Goal: Contribute content

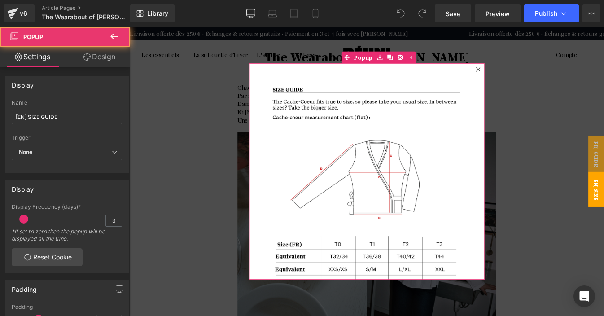
click at [527, 78] on icon at bounding box center [528, 75] width 5 height 5
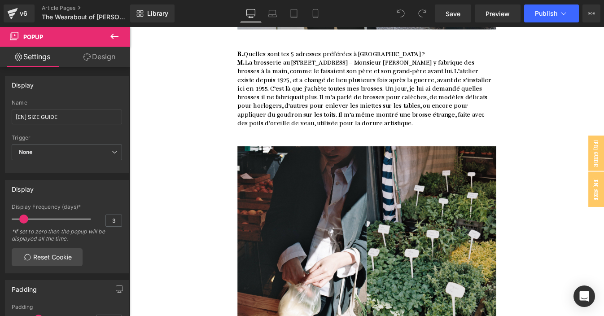
scroll to position [4981, 0]
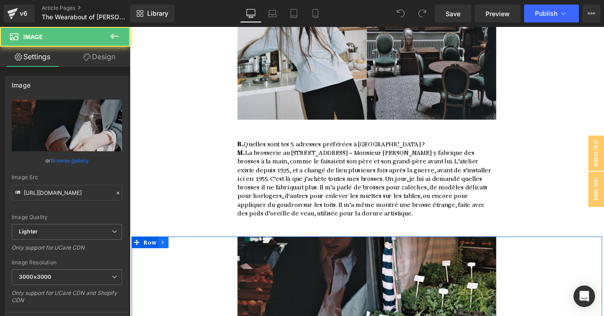
click at [166, 270] on icon at bounding box center [168, 273] width 6 height 7
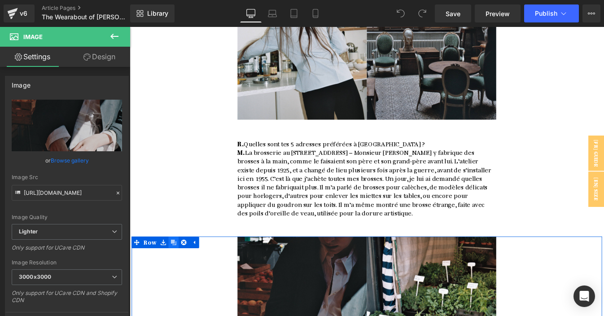
click at [180, 270] on icon at bounding box center [180, 273] width 6 height 6
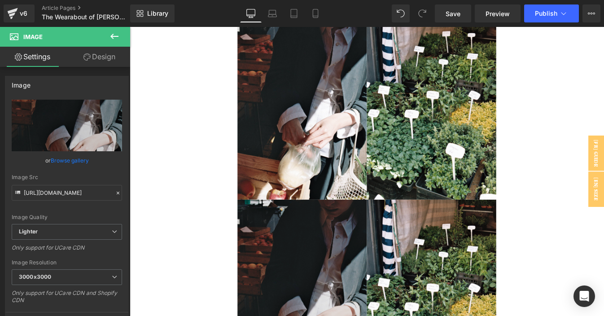
scroll to position [5228, 0]
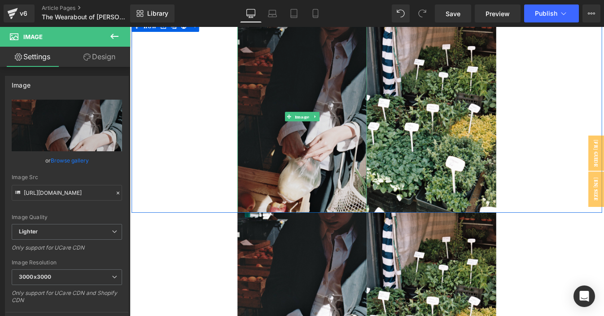
click at [297, 133] on img at bounding box center [327, 129] width 148 height 221
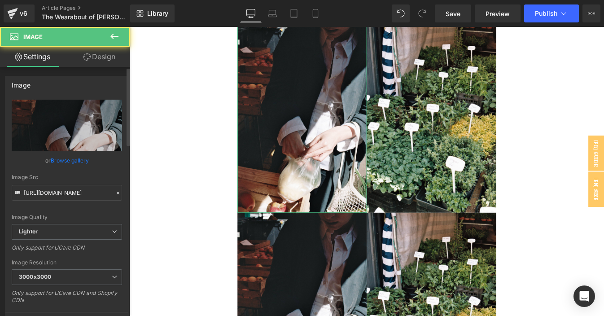
click at [72, 158] on link "Browse gallery" at bounding box center [70, 160] width 38 height 16
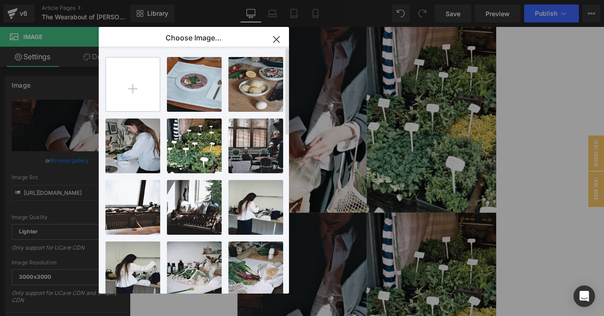
click at [143, 73] on input "file" at bounding box center [133, 84] width 54 height 54
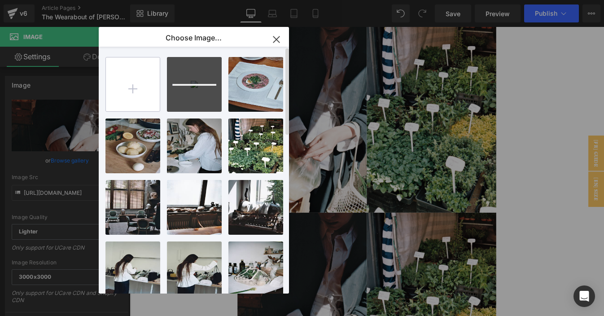
click at [141, 87] on input "file" at bounding box center [133, 84] width 54 height 54
type input "C:\fakepath\3.jpg"
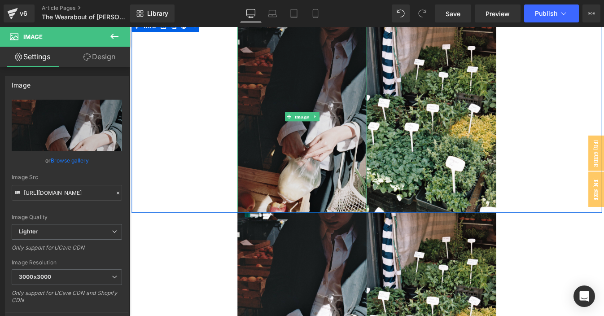
click at [325, 113] on img at bounding box center [327, 129] width 148 height 221
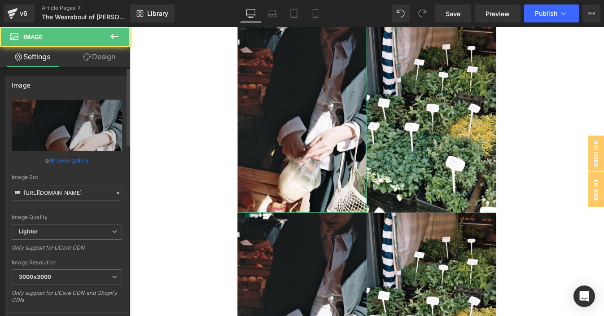
click at [65, 158] on link "Browse gallery" at bounding box center [70, 160] width 38 height 16
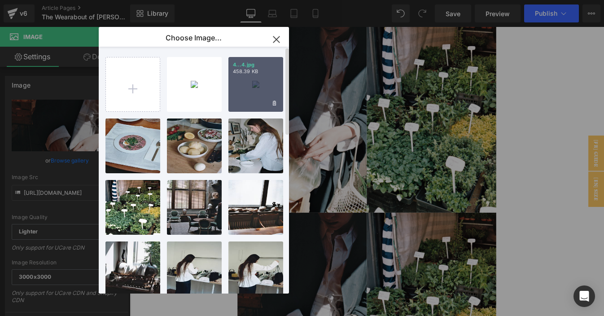
click at [239, 83] on div "4...4.jpg 458.39 KB" at bounding box center [255, 84] width 55 height 55
type input "[URL][DOMAIN_NAME]"
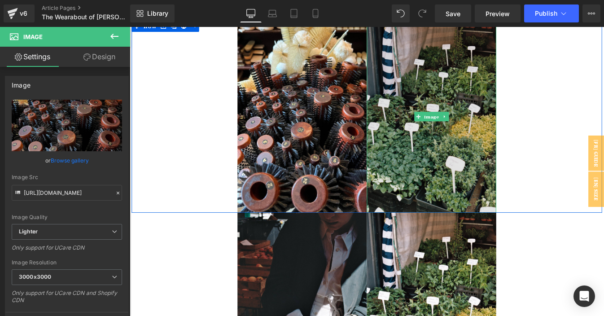
click at [436, 92] on img at bounding box center [475, 129] width 148 height 221
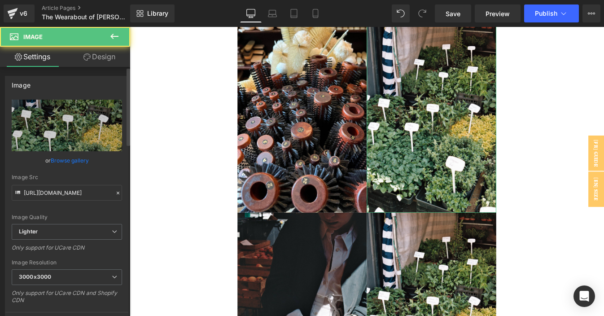
click at [67, 161] on link "Browse gallery" at bounding box center [70, 160] width 38 height 16
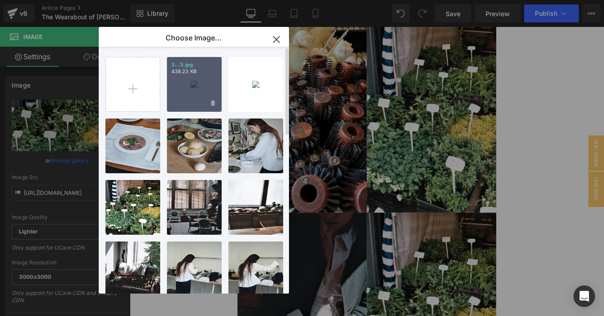
click at [179, 92] on div "3...3.jpg 438.23 KB" at bounding box center [194, 84] width 55 height 55
type input "[URL][DOMAIN_NAME]"
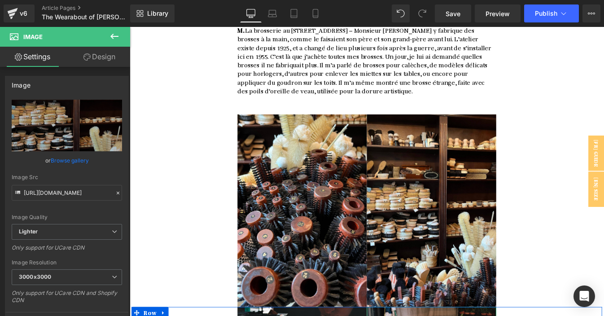
scroll to position [5120, 0]
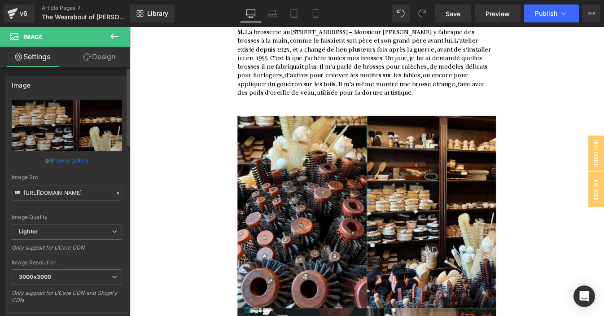
click at [74, 162] on link "Browse gallery" at bounding box center [70, 160] width 38 height 16
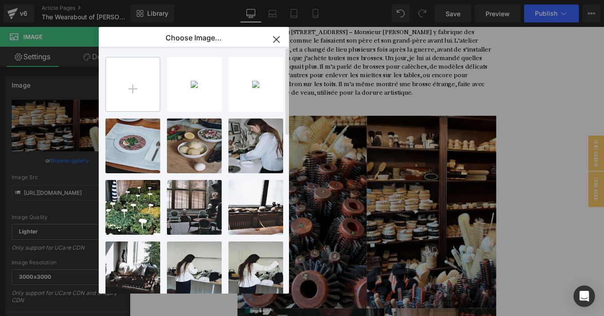
click at [149, 99] on input "file" at bounding box center [133, 84] width 54 height 54
type input "C:\fakepath\5.jpg"
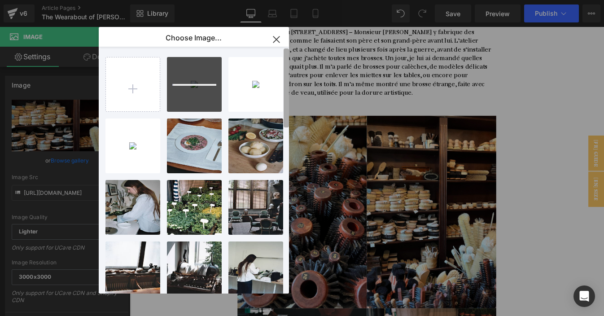
click at [286, 102] on b at bounding box center [285, 87] width 5 height 79
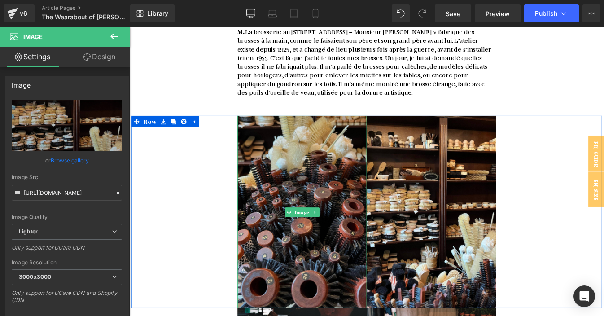
click at [284, 128] on img at bounding box center [327, 238] width 148 height 221
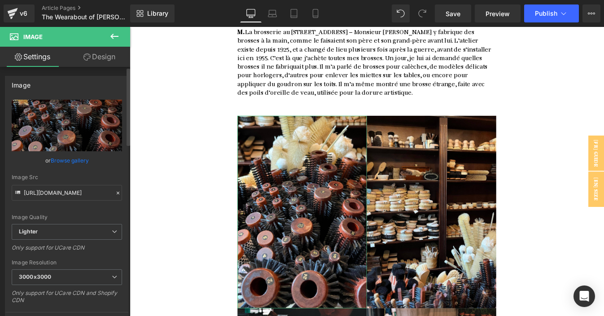
click at [68, 153] on link "Browse gallery" at bounding box center [70, 160] width 38 height 16
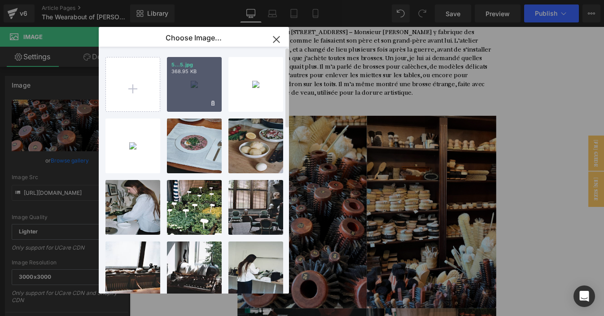
click at [209, 78] on div "5...5.jpg 368.95 KB" at bounding box center [194, 84] width 55 height 55
type input "[URL][DOMAIN_NAME]"
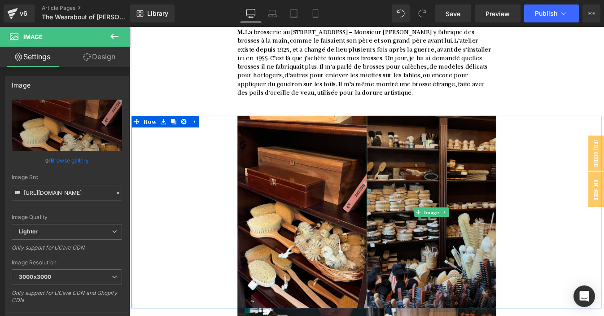
click at [482, 128] on img at bounding box center [475, 238] width 148 height 221
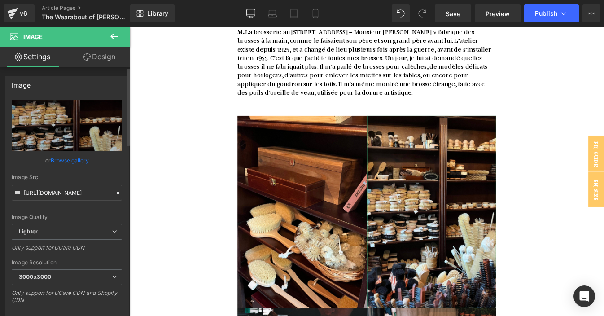
click at [65, 161] on link "Browse gallery" at bounding box center [70, 160] width 38 height 16
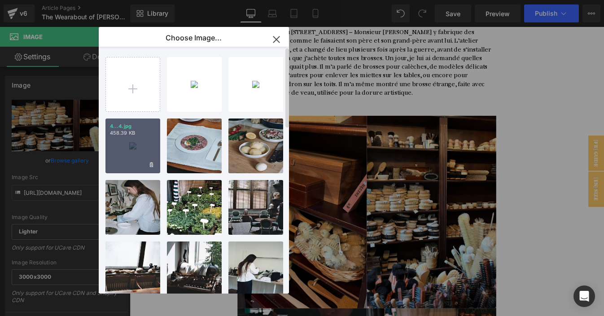
click at [139, 154] on div "4...4.jpg 458.39 KB" at bounding box center [132, 145] width 55 height 55
type input "[URL][DOMAIN_NAME]"
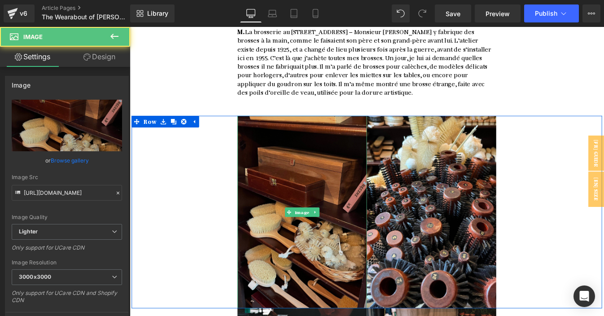
click at [327, 128] on img at bounding box center [327, 238] width 148 height 221
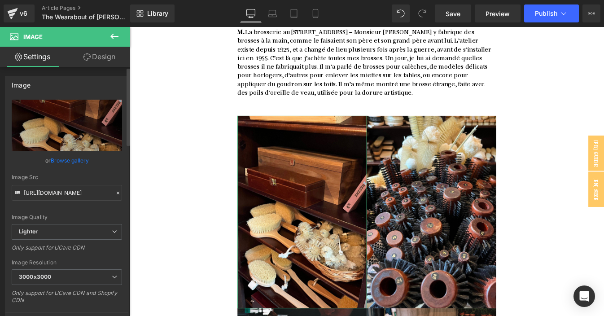
click at [67, 161] on link "Browse gallery" at bounding box center [70, 160] width 38 height 16
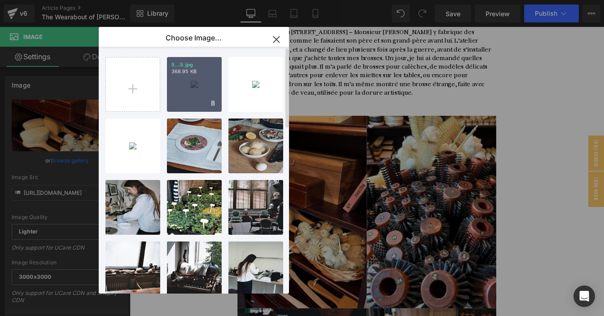
click at [197, 93] on div "5...5.jpg 368.95 KB" at bounding box center [194, 84] width 55 height 55
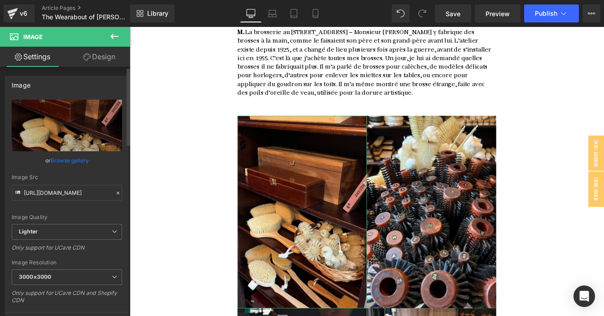
click at [68, 162] on link "Browse gallery" at bounding box center [70, 160] width 38 height 16
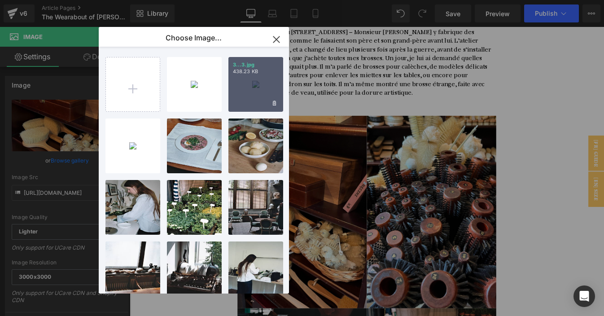
click at [263, 85] on div "3...3.jpg 438.23 KB" at bounding box center [255, 84] width 55 height 55
type input "[URL][DOMAIN_NAME]"
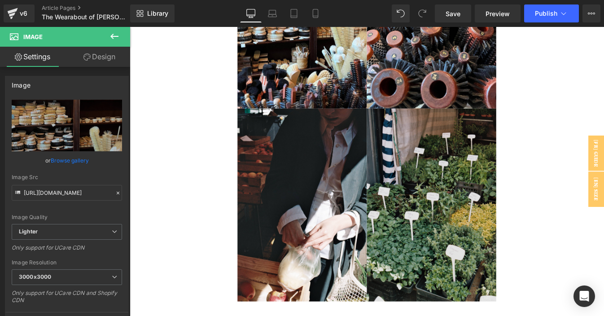
scroll to position [5603, 0]
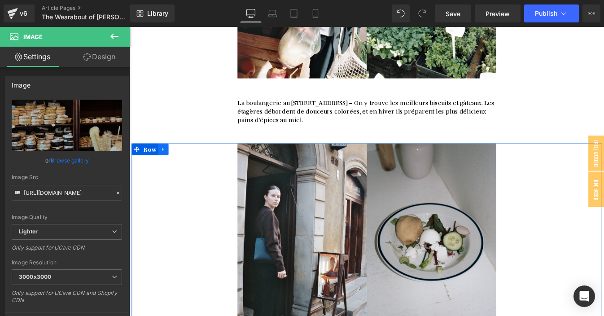
click at [167, 165] on icon at bounding box center [168, 167] width 2 height 4
click at [180, 164] on icon at bounding box center [180, 167] width 6 height 6
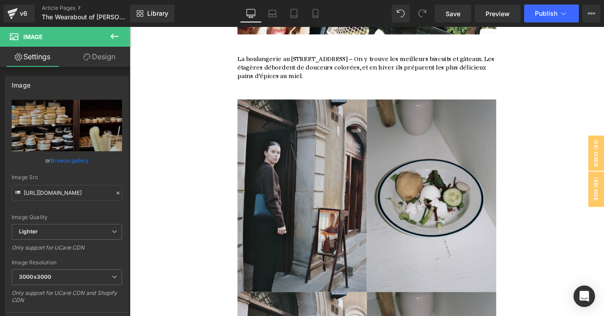
scroll to position [5566, 0]
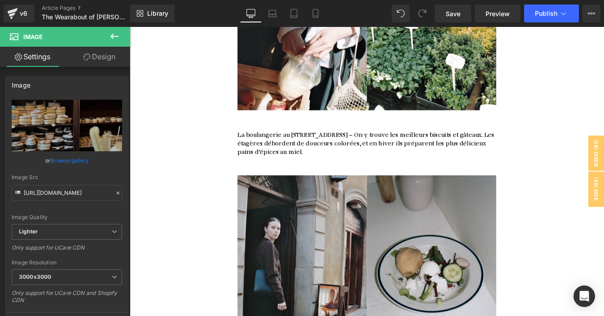
click at [304, 197] on img at bounding box center [327, 307] width 148 height 221
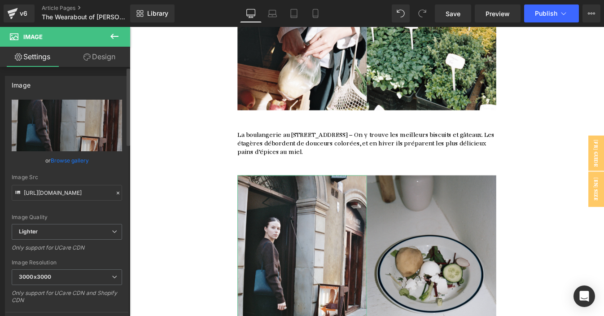
click at [48, 157] on div "or Browse gallery" at bounding box center [67, 160] width 110 height 9
click at [66, 160] on link "Browse gallery" at bounding box center [70, 160] width 38 height 16
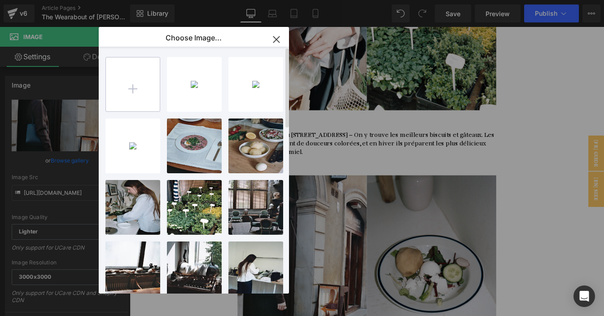
click at [138, 100] on input "file" at bounding box center [133, 84] width 54 height 54
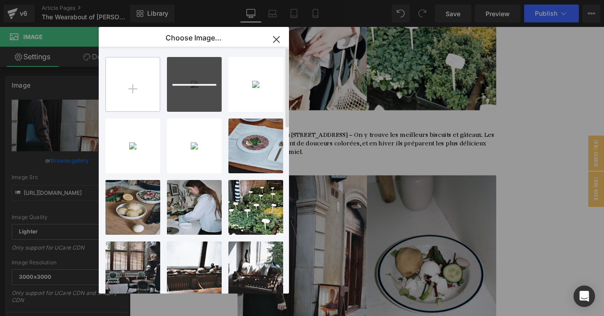
click at [119, 85] on input "file" at bounding box center [133, 84] width 54 height 54
type input "C:\fakepath\1.jpg"
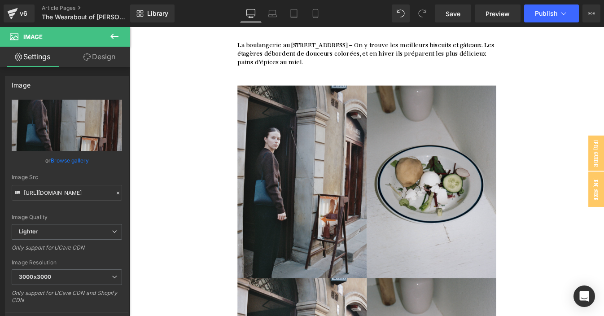
scroll to position [5632, 0]
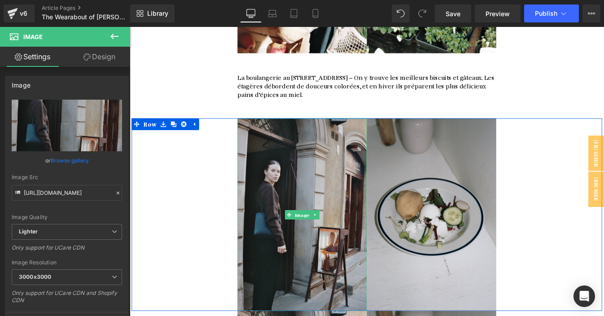
click at [305, 131] on img at bounding box center [327, 241] width 148 height 221
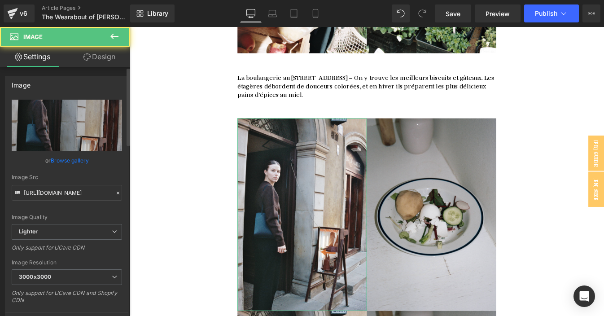
click at [69, 156] on link "Browse gallery" at bounding box center [70, 160] width 38 height 16
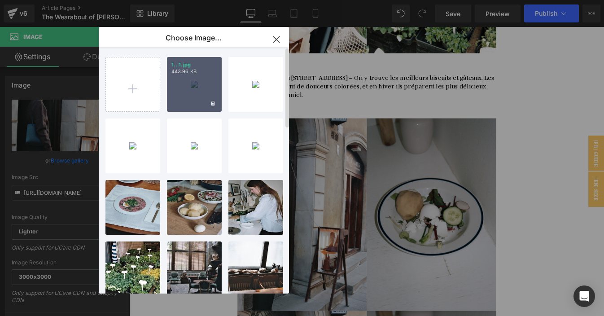
click at [206, 88] on div "1...1.jpg 443.96 KB" at bounding box center [194, 84] width 55 height 55
type input "[URL][DOMAIN_NAME]"
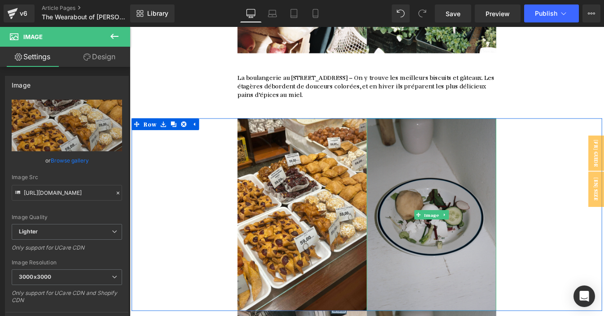
click at [480, 131] on img at bounding box center [475, 241] width 148 height 221
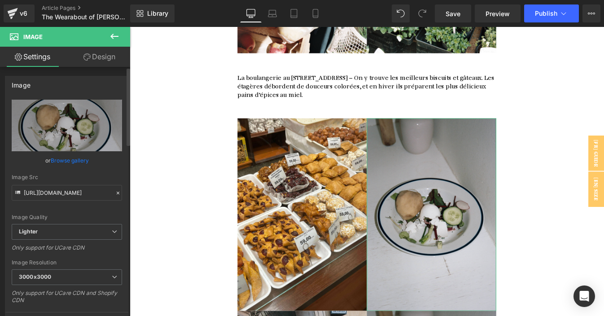
click at [68, 164] on link "Browse gallery" at bounding box center [70, 160] width 38 height 16
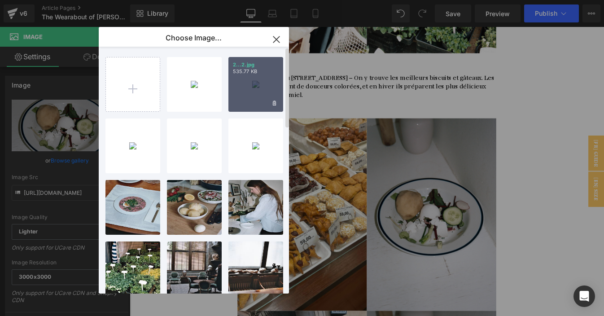
click at [251, 87] on div "2...2.jpg 535.77 KB" at bounding box center [255, 84] width 55 height 55
type input "[URL][DOMAIN_NAME]"
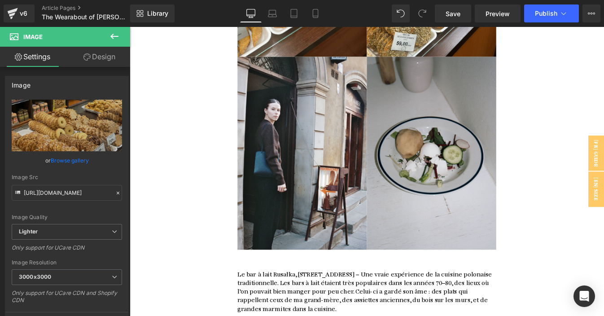
scroll to position [5834, 0]
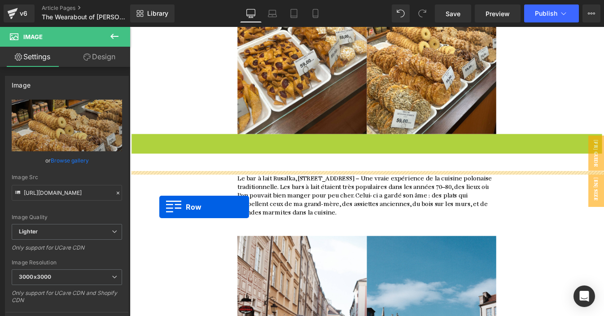
drag, startPoint x: 149, startPoint y: 85, endPoint x: 164, endPoint y: 233, distance: 148.7
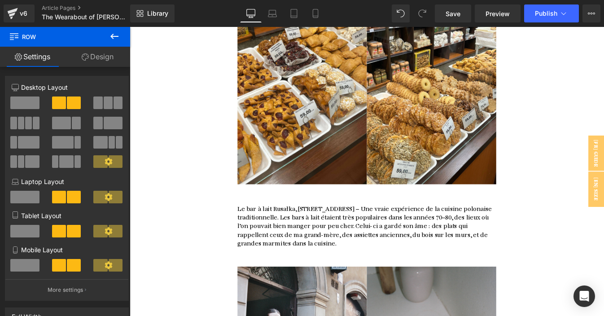
scroll to position [5738, 0]
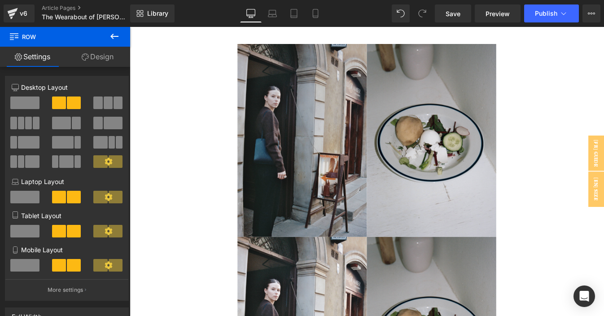
scroll to position [6017, 0]
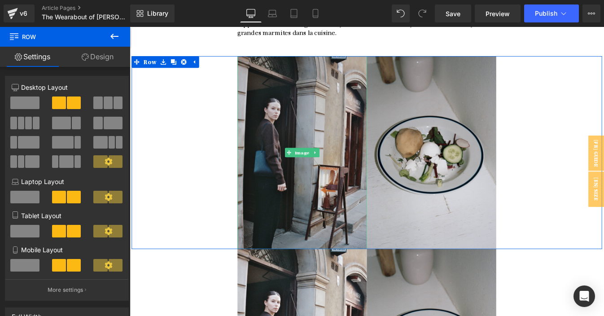
click at [311, 148] on img at bounding box center [327, 170] width 148 height 221
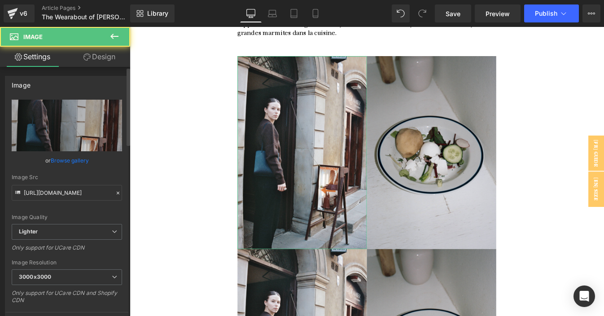
click at [53, 162] on link "Browse gallery" at bounding box center [70, 160] width 38 height 16
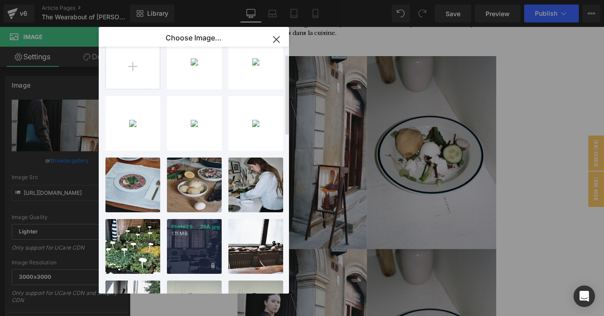
scroll to position [0, 0]
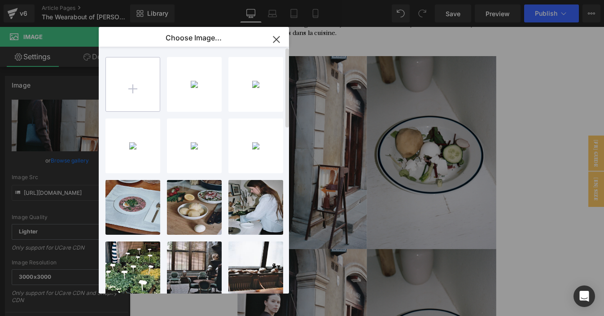
click at [152, 82] on input "file" at bounding box center [133, 84] width 54 height 54
type input "C:\fakepath\8.jpg"
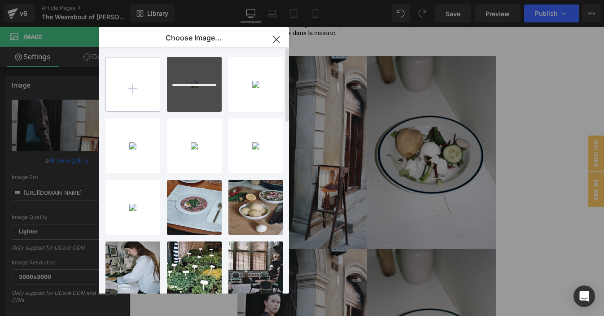
click at [129, 87] on input "file" at bounding box center [133, 84] width 54 height 54
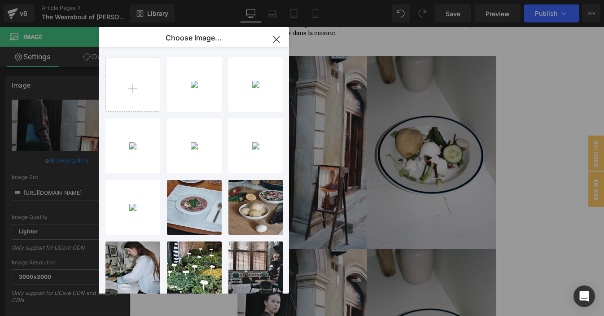
type input "C:\fakepath\7.jpg"
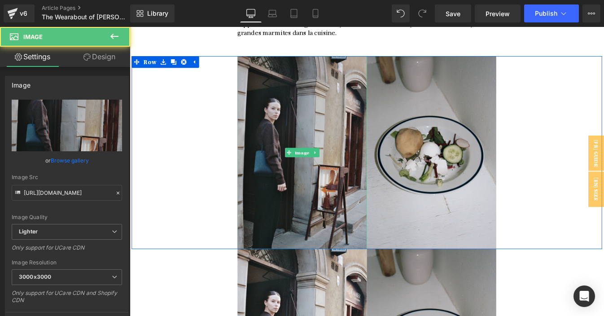
click at [307, 75] on img at bounding box center [327, 170] width 148 height 221
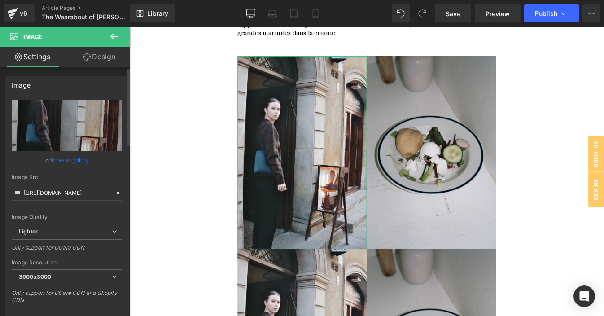
click at [70, 159] on link "Browse gallery" at bounding box center [70, 160] width 38 height 16
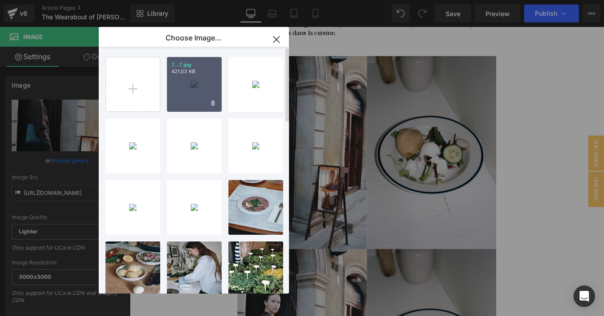
click at [188, 78] on div "7...7.jpg 421.03 KB" at bounding box center [194, 84] width 55 height 55
type input "[URL][DOMAIN_NAME]"
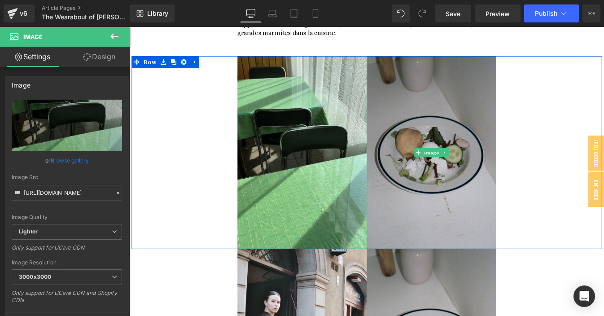
click at [407, 97] on img at bounding box center [475, 170] width 148 height 221
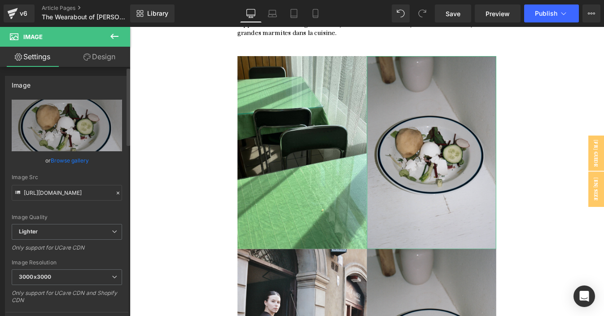
click at [61, 161] on link "Browse gallery" at bounding box center [70, 160] width 38 height 16
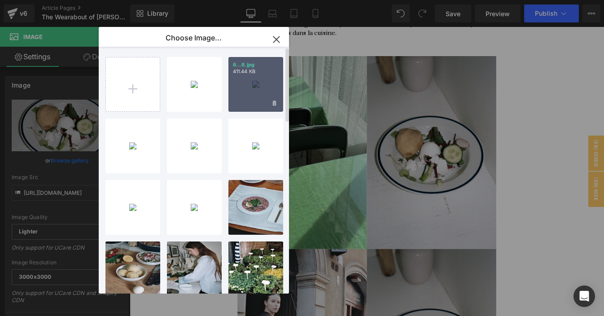
click at [251, 91] on div "8...8.jpg 411.44 KB" at bounding box center [255, 84] width 55 height 55
type input "[URL][DOMAIN_NAME]"
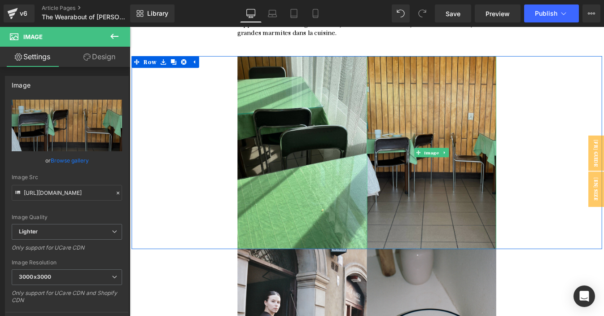
click at [431, 68] on img at bounding box center [475, 170] width 148 height 221
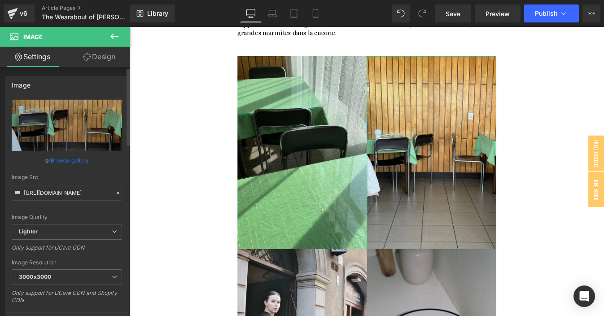
click at [70, 161] on link "Browse gallery" at bounding box center [70, 160] width 38 height 16
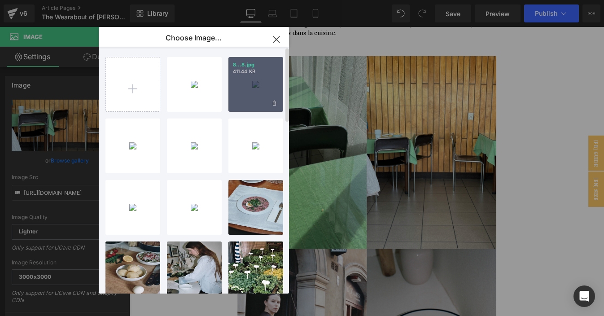
click at [261, 80] on div "8...8.jpg 411.44 KB" at bounding box center [255, 84] width 55 height 55
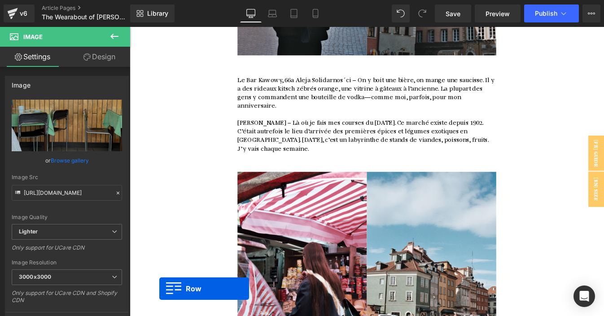
scroll to position [6490, 0]
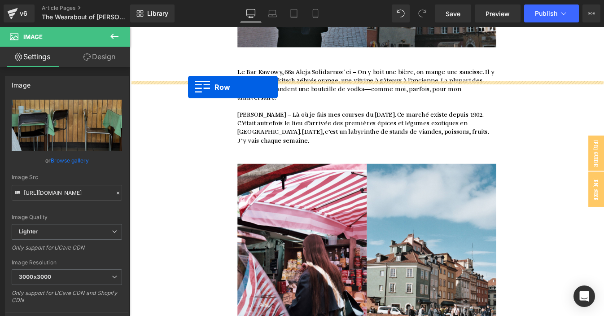
drag, startPoint x: 149, startPoint y: 112, endPoint x: 196, endPoint y: 96, distance: 50.2
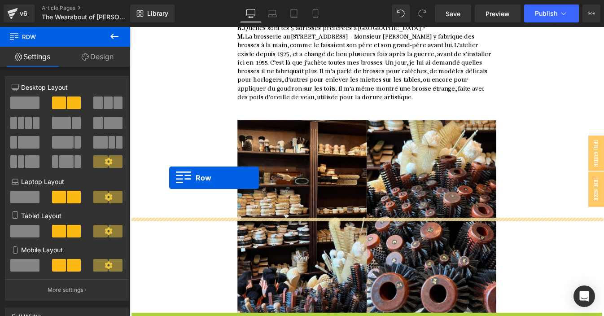
scroll to position [5094, 0]
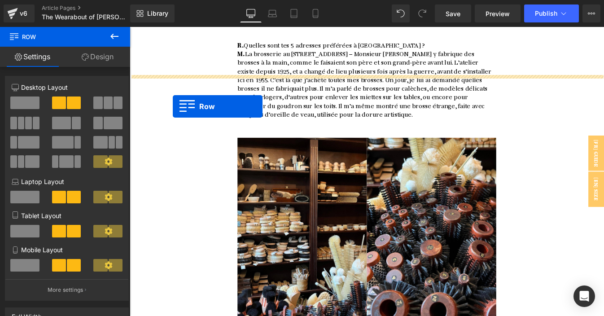
drag, startPoint x: 154, startPoint y: 209, endPoint x: 179, endPoint y: 118, distance: 94.0
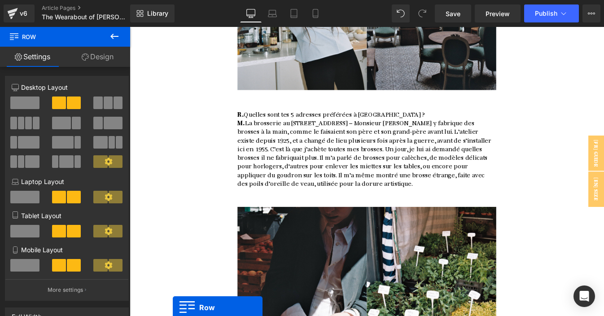
scroll to position [4991, 0]
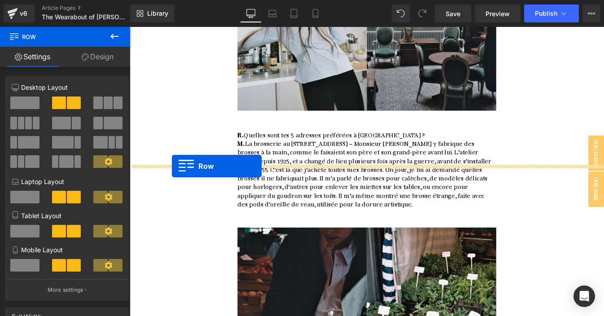
drag, startPoint x: 158, startPoint y: 246, endPoint x: 178, endPoint y: 186, distance: 63.0
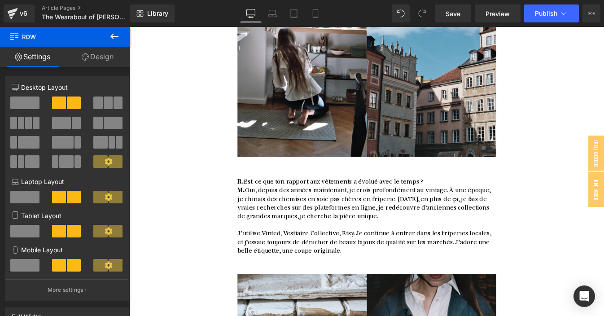
scroll to position [3501, 0]
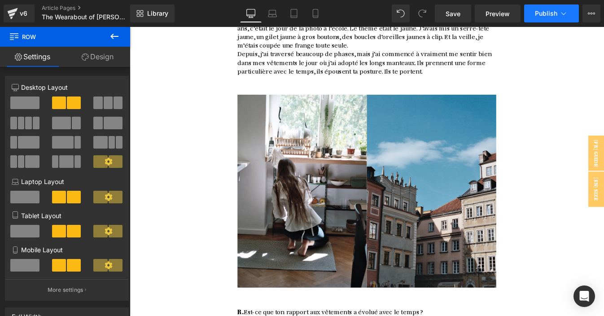
click at [542, 14] on span "Publish" at bounding box center [546, 13] width 22 height 7
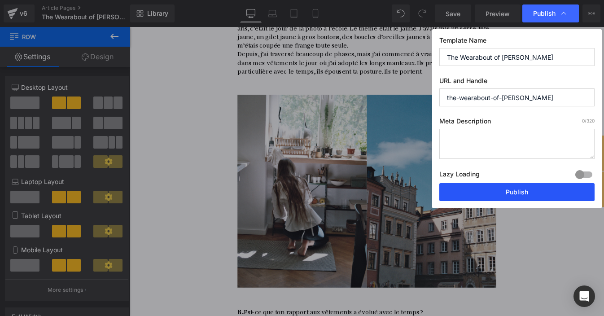
click at [508, 193] on button "Publish" at bounding box center [516, 192] width 155 height 18
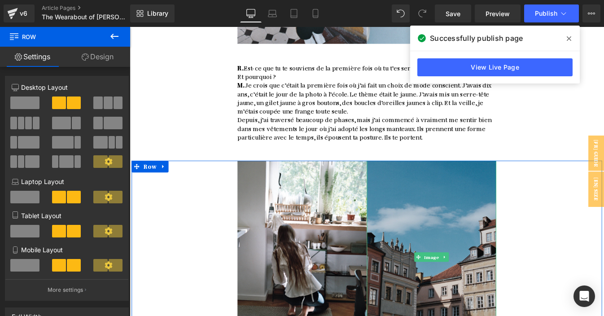
scroll to position [3397, 0]
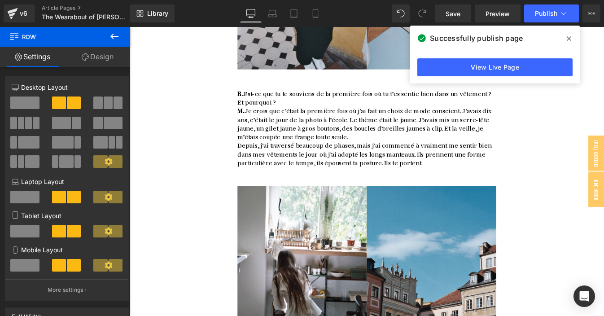
click at [572, 41] on span at bounding box center [568, 38] width 14 height 14
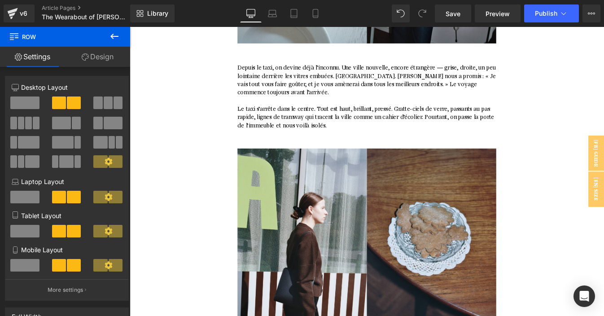
scroll to position [0, 0]
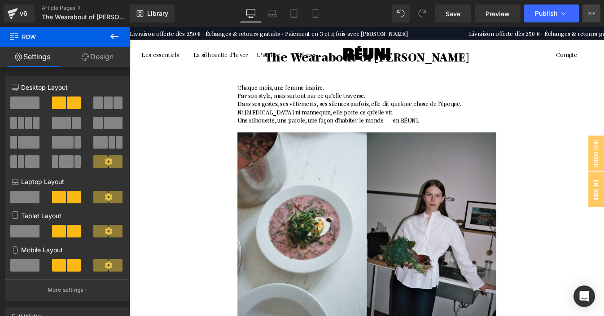
click at [587, 14] on icon at bounding box center [590, 13] width 7 height 7
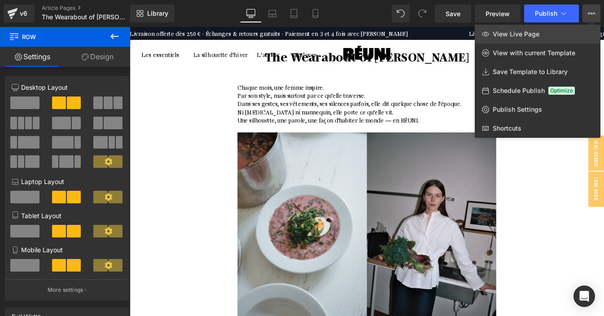
click at [564, 30] on link "View Live Page" at bounding box center [537, 34] width 126 height 19
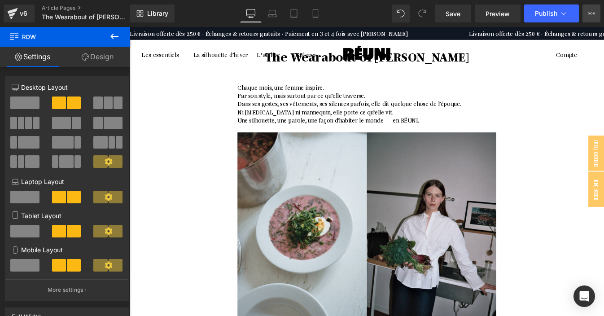
click at [596, 13] on button "View Live Page View with current Template Save Template to Library Schedule Pub…" at bounding box center [591, 13] width 18 height 18
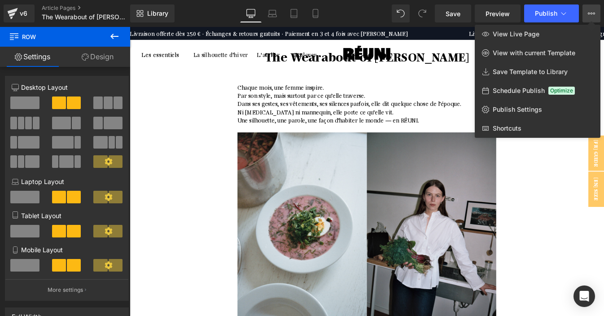
click at [596, 13] on button "View Live Page View with current Template Save Template to Library Schedule Pub…" at bounding box center [591, 13] width 18 height 18
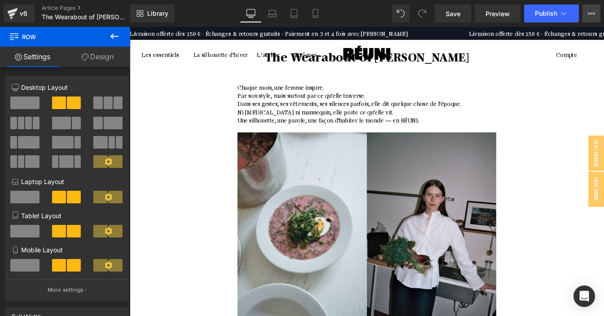
click at [596, 13] on button "View Live Page View with current Template Save Template to Library Schedule Pub…" at bounding box center [591, 13] width 18 height 18
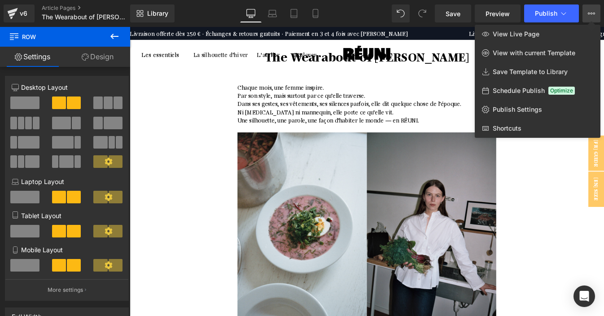
click at [596, 13] on button "View Live Page View with current Template Save Template to Library Schedule Pub…" at bounding box center [591, 13] width 18 height 18
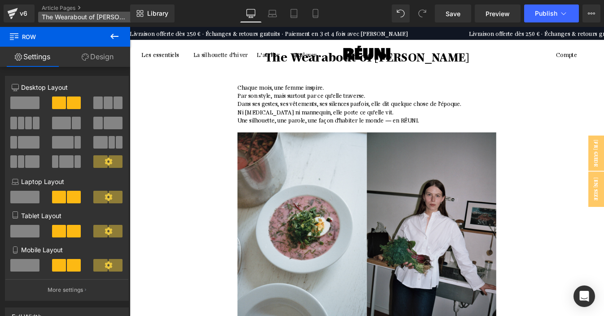
click at [106, 18] on span "The Wearabout of [PERSON_NAME]" at bounding box center [85, 16] width 86 height 7
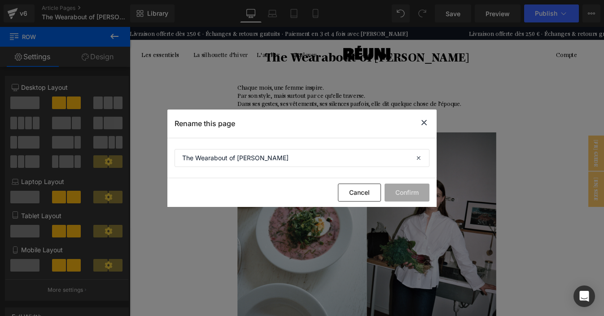
click at [425, 123] on icon at bounding box center [423, 122] width 11 height 11
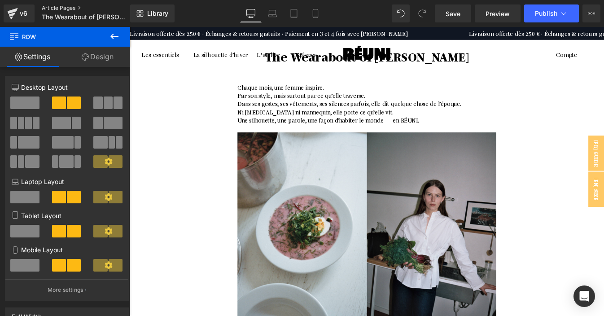
click at [63, 6] on link "Article Pages" at bounding box center [93, 7] width 103 height 7
